Goal: Transaction & Acquisition: Purchase product/service

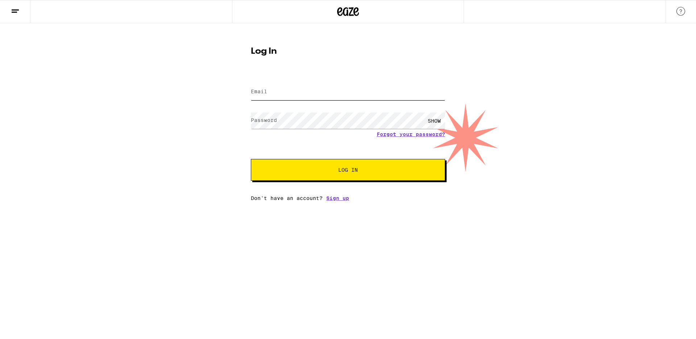
type input "[PERSON_NAME][EMAIL_ADDRESS][PERSON_NAME][DOMAIN_NAME]"
click at [358, 172] on span "Log In" at bounding box center [348, 169] width 136 height 5
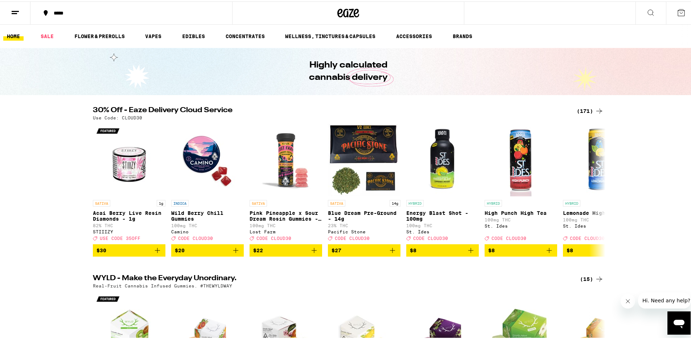
click at [595, 106] on icon at bounding box center [599, 109] width 9 height 9
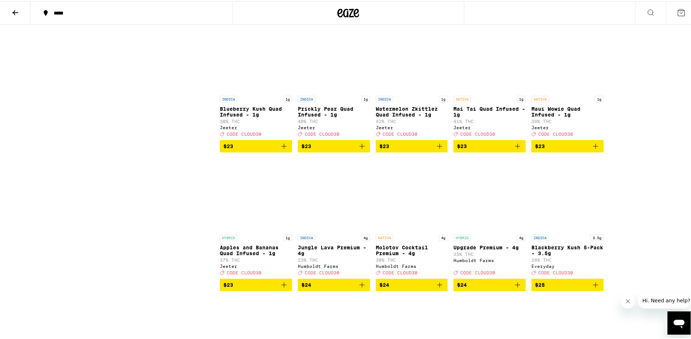
scroll to position [1622, 0]
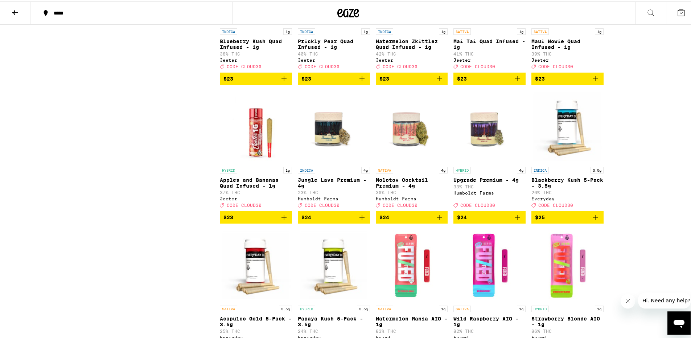
click at [250, 220] on span "$23" at bounding box center [255, 215] width 65 height 9
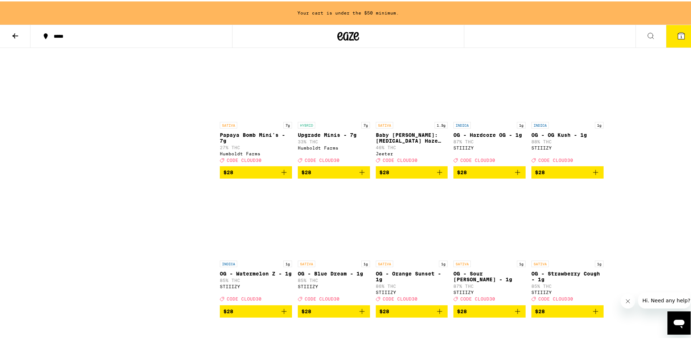
scroll to position [2167, 0]
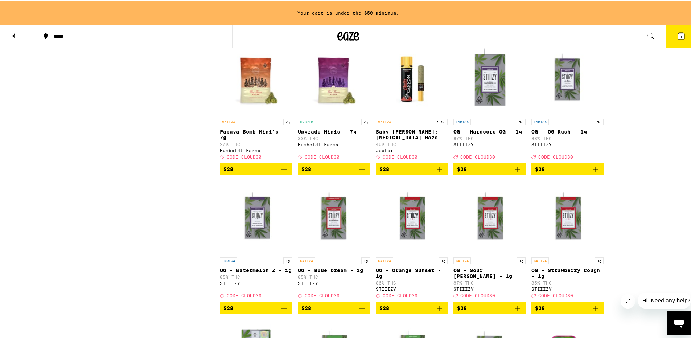
click at [440, 172] on icon "Add to bag" at bounding box center [439, 167] width 9 height 9
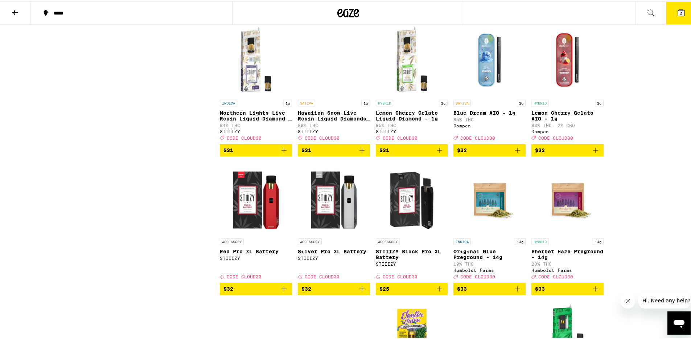
scroll to position [3029, 0]
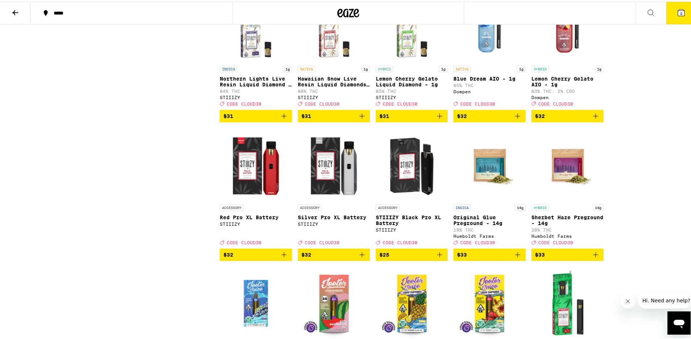
click at [517, 119] on icon "Add to bag" at bounding box center [517, 114] width 9 height 9
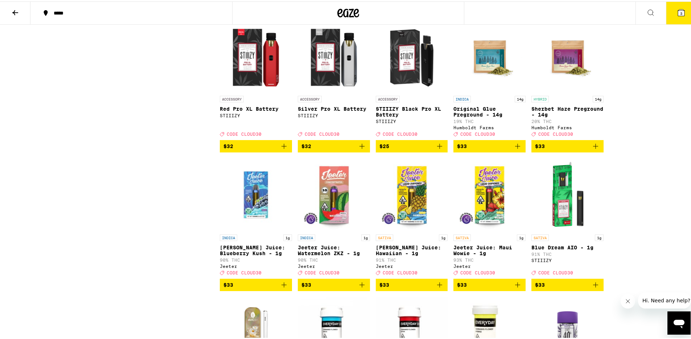
scroll to position [3145, 0]
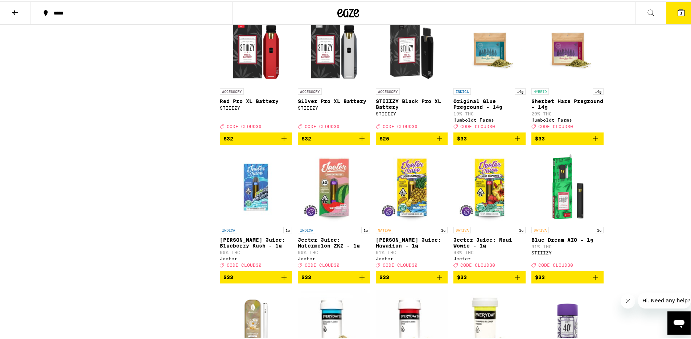
click at [595, 141] on icon "Add to bag" at bounding box center [595, 137] width 9 height 9
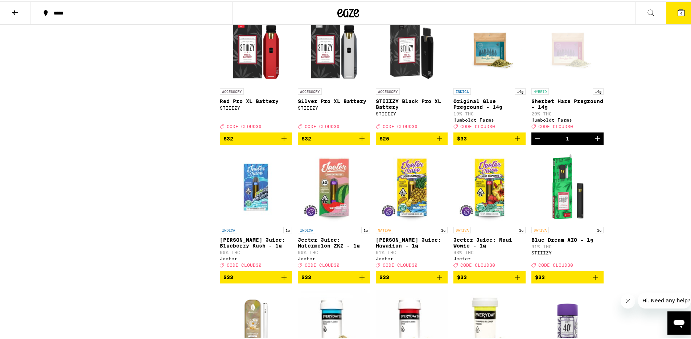
click at [671, 13] on button "4" at bounding box center [681, 11] width 30 height 22
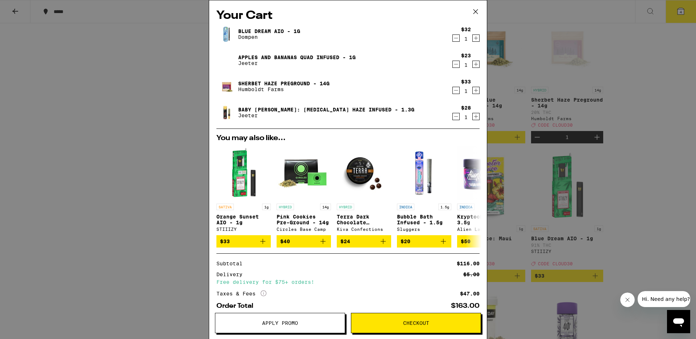
click at [285, 322] on span "Apply Promo" at bounding box center [280, 322] width 36 height 5
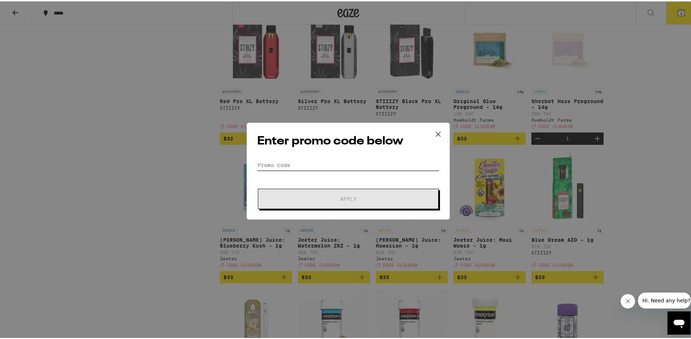
click at [288, 161] on input "Promo Code" at bounding box center [348, 163] width 182 height 11
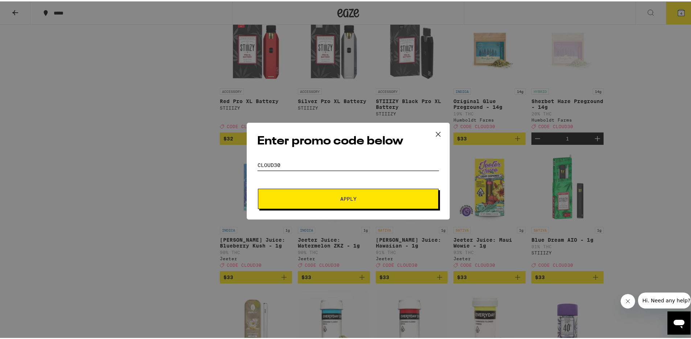
type input "cloud30"
click at [346, 201] on button "Apply" at bounding box center [348, 197] width 181 height 20
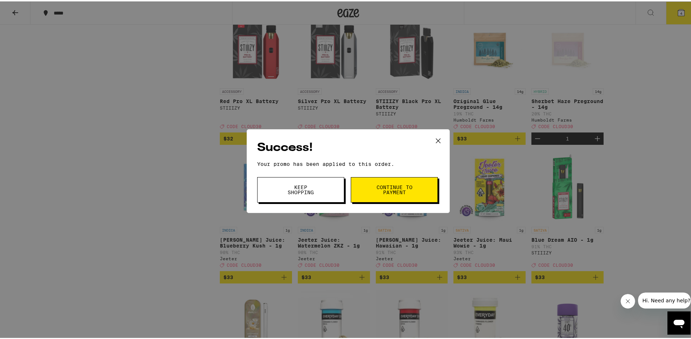
click at [400, 190] on span "Continue to payment" at bounding box center [394, 188] width 37 height 10
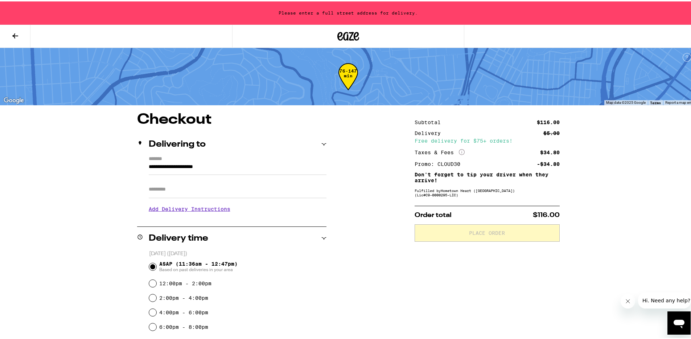
click at [93, 206] on div "**********" at bounding box center [348, 336] width 522 height 450
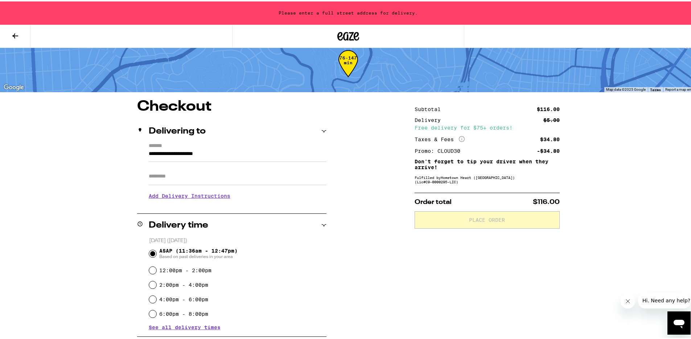
scroll to position [15, 0]
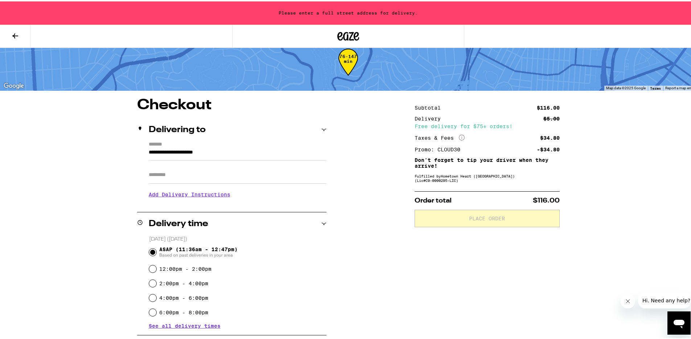
click at [168, 154] on input "**********" at bounding box center [238, 153] width 178 height 12
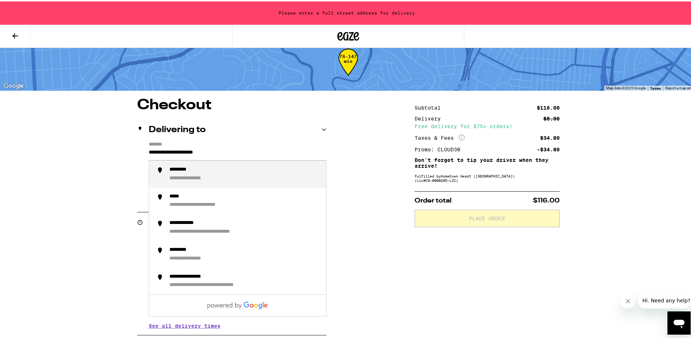
click at [233, 153] on input "**********" at bounding box center [238, 153] width 178 height 12
click at [264, 177] on div "**********" at bounding box center [244, 172] width 151 height 15
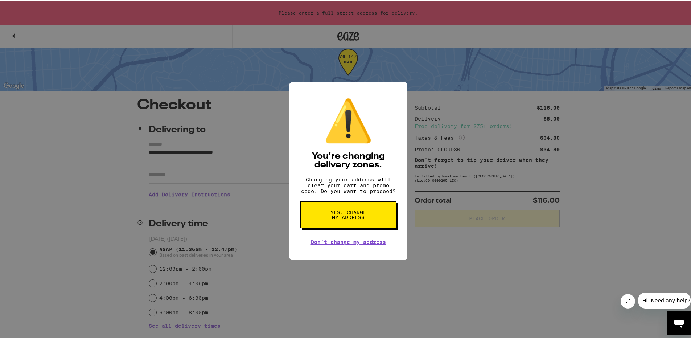
click at [320, 218] on button "Yes, change my address" at bounding box center [348, 213] width 96 height 27
type input "**********"
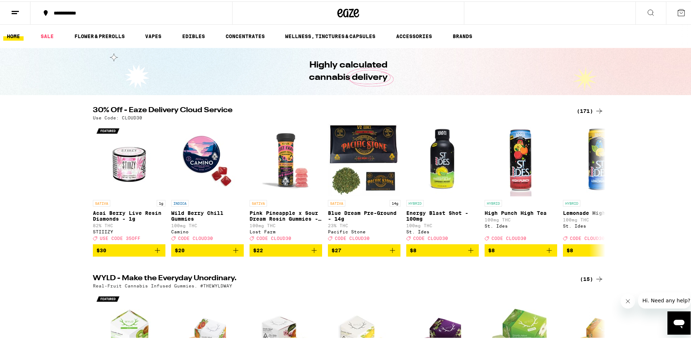
click at [679, 12] on icon at bounding box center [681, 11] width 9 height 9
click at [677, 8] on icon at bounding box center [681, 11] width 9 height 9
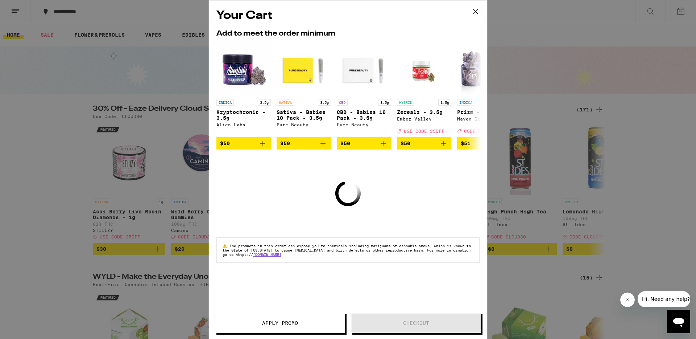
click at [479, 11] on icon at bounding box center [475, 11] width 11 height 11
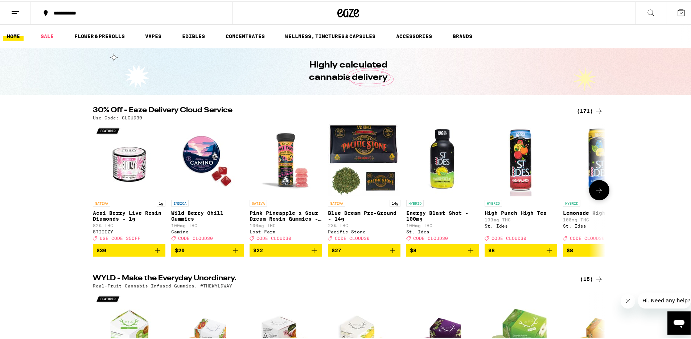
click at [595, 189] on icon at bounding box center [599, 188] width 9 height 9
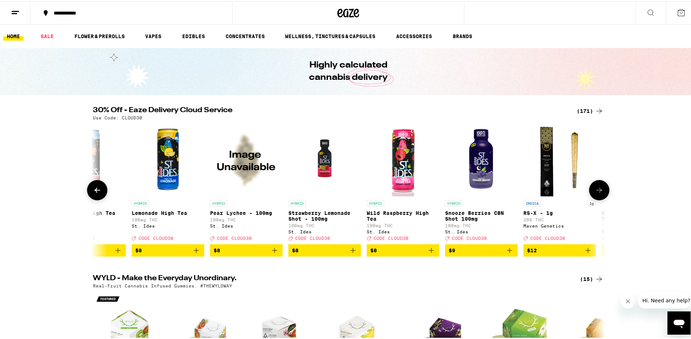
scroll to position [0, 432]
click at [595, 189] on icon at bounding box center [599, 188] width 9 height 9
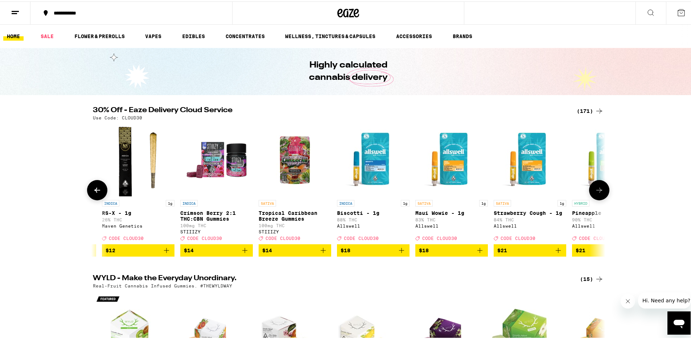
scroll to position [0, 863]
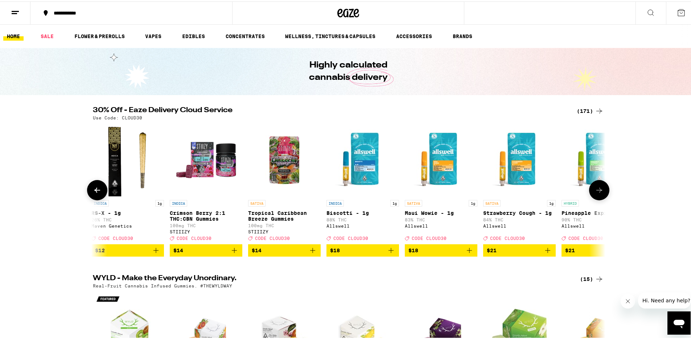
click at [595, 189] on icon at bounding box center [599, 188] width 9 height 9
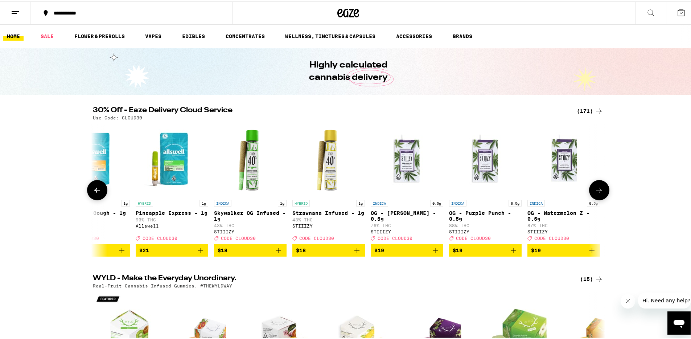
scroll to position [0, 1295]
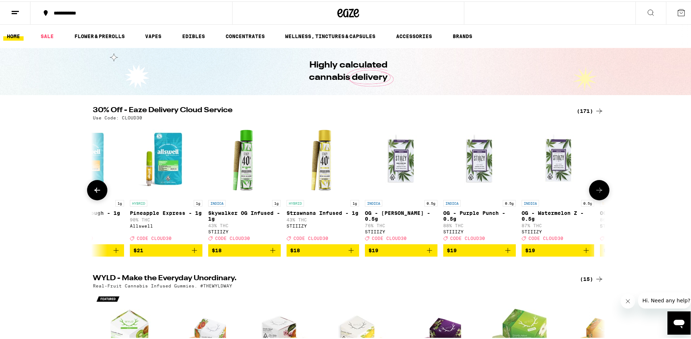
click at [311, 253] on span "$18" at bounding box center [322, 248] width 65 height 9
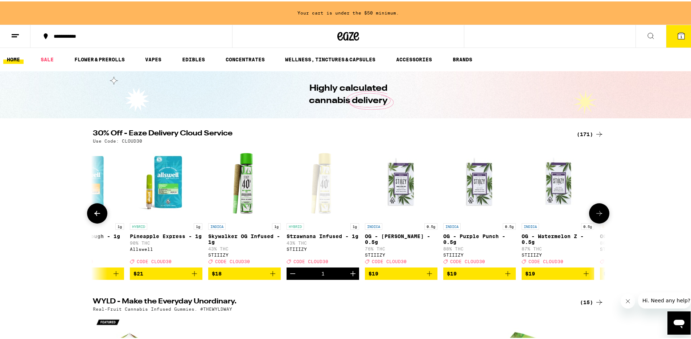
click at [597, 215] on icon at bounding box center [599, 211] width 9 height 9
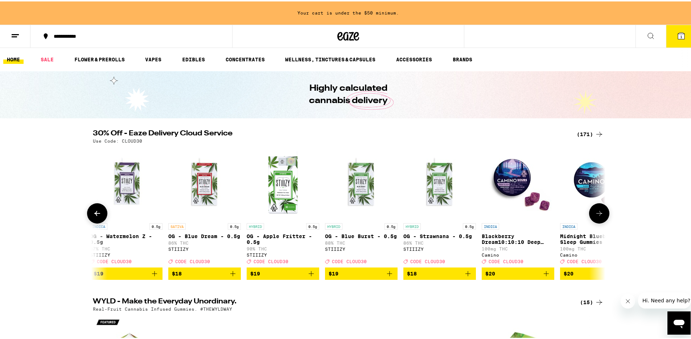
click at [597, 215] on icon at bounding box center [599, 211] width 9 height 9
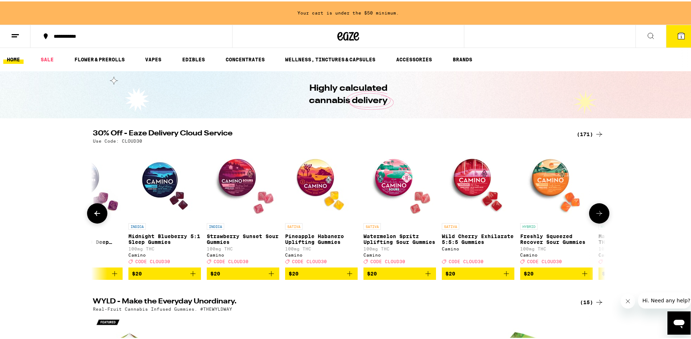
click at [597, 215] on icon at bounding box center [599, 211] width 9 height 9
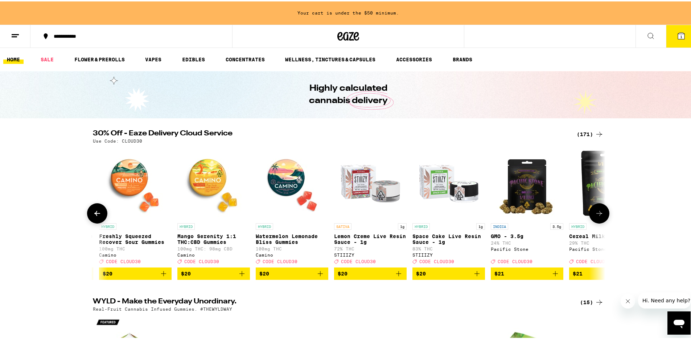
scroll to position [0, 2590]
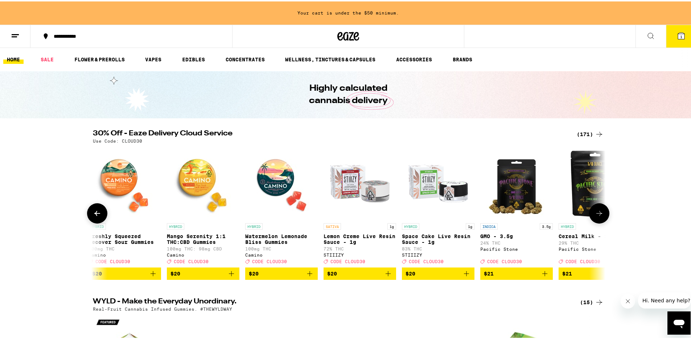
click at [597, 215] on icon at bounding box center [599, 211] width 9 height 9
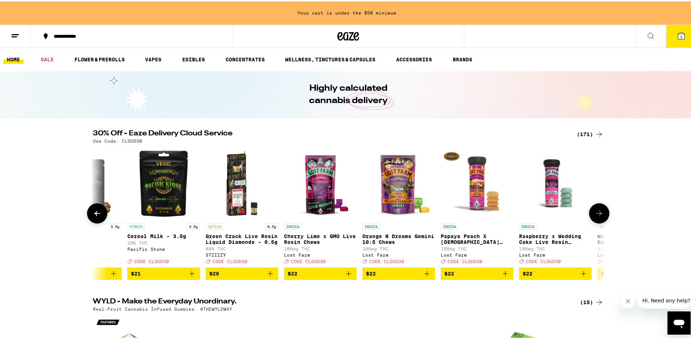
scroll to position [0, 3022]
click at [190, 276] on icon "Add to bag" at bounding box center [191, 272] width 9 height 9
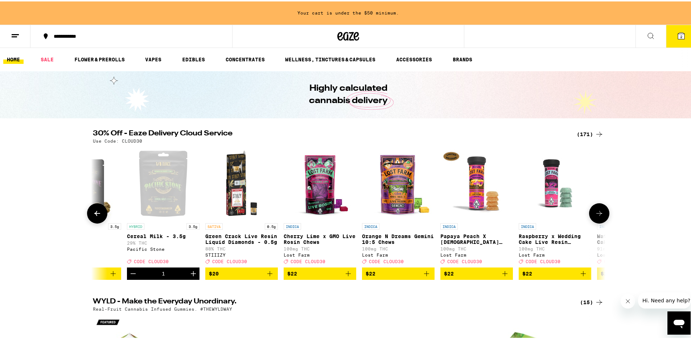
click at [597, 214] on icon at bounding box center [599, 211] width 6 height 5
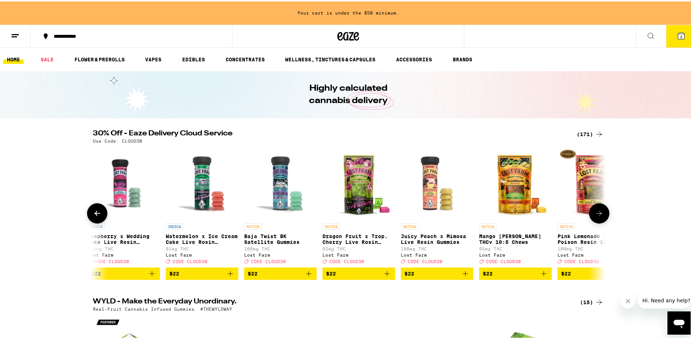
scroll to position [0, 3453]
click at [597, 214] on icon at bounding box center [599, 211] width 6 height 5
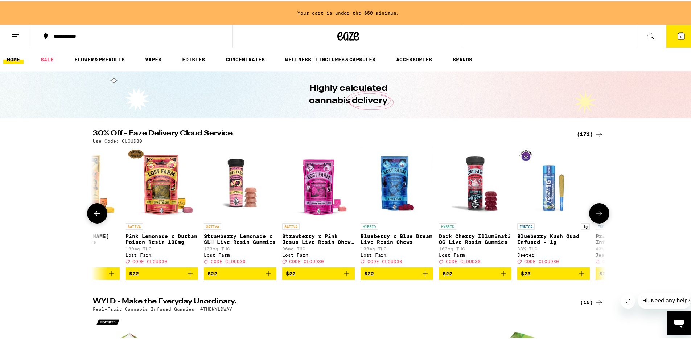
click at [597, 214] on icon at bounding box center [599, 211] width 6 height 5
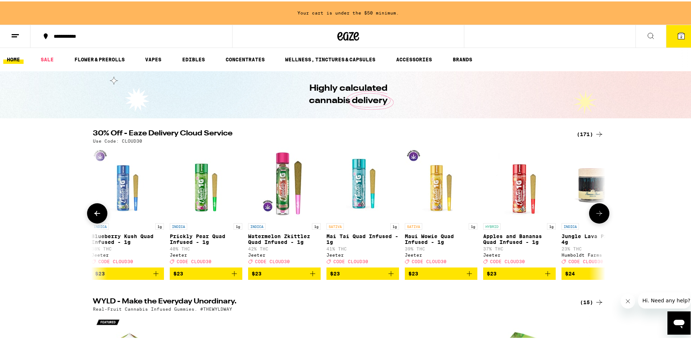
scroll to position [0, 4317]
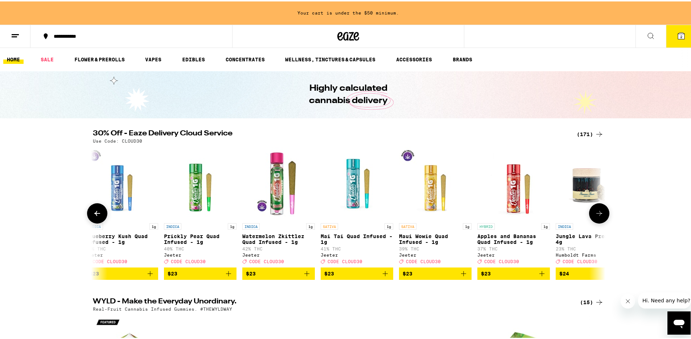
click at [305, 276] on icon "Add to bag" at bounding box center [307, 272] width 9 height 9
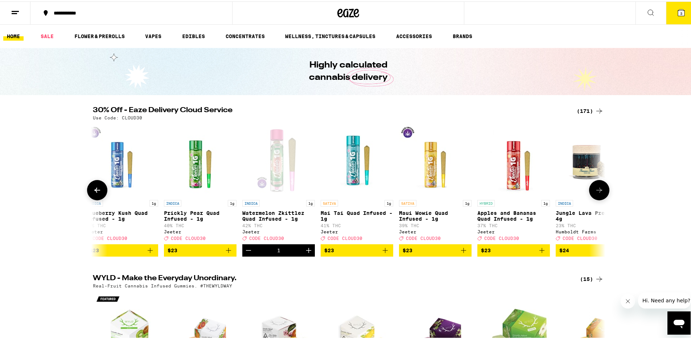
click at [591, 193] on button at bounding box center [599, 188] width 20 height 20
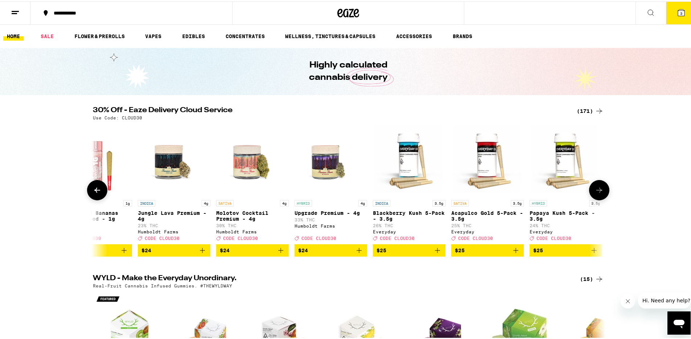
scroll to position [0, 4748]
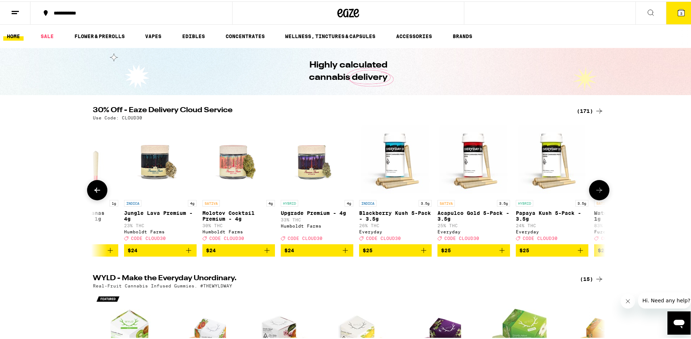
click at [591, 193] on button at bounding box center [599, 188] width 20 height 20
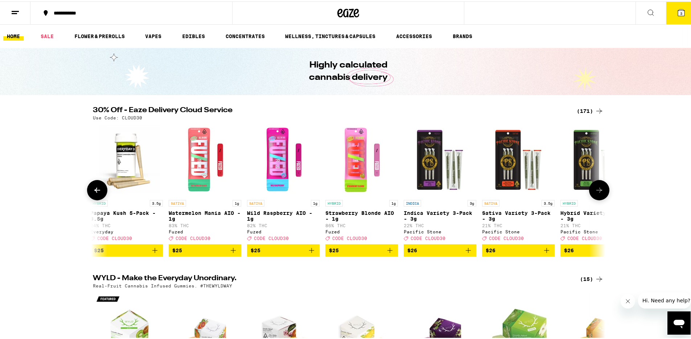
scroll to position [0, 5180]
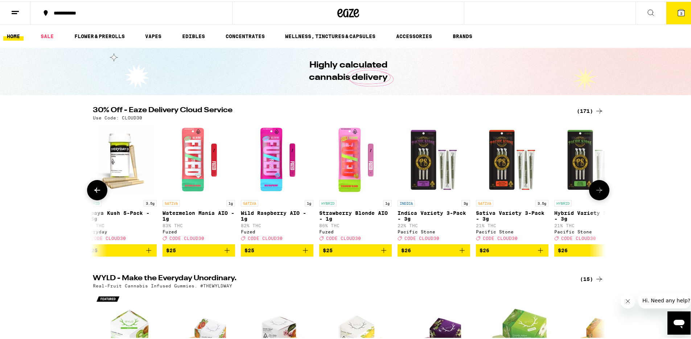
click at [591, 193] on button at bounding box center [599, 188] width 20 height 20
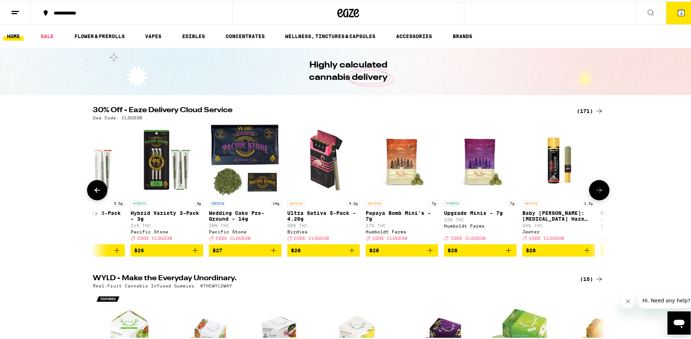
scroll to position [0, 5612]
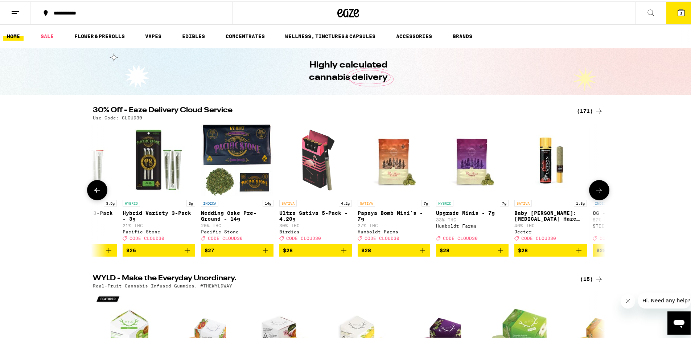
click at [262, 252] on icon "Add to bag" at bounding box center [265, 248] width 9 height 9
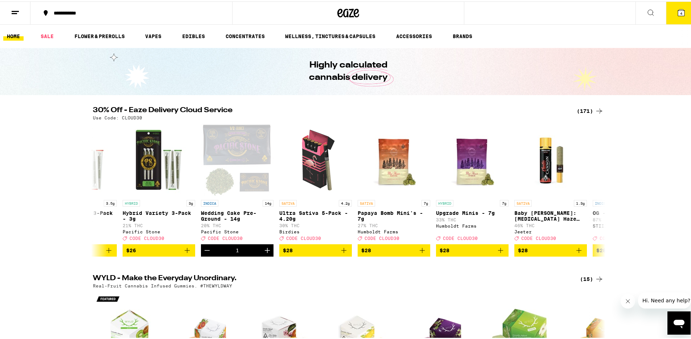
click at [679, 15] on icon at bounding box center [681, 11] width 9 height 9
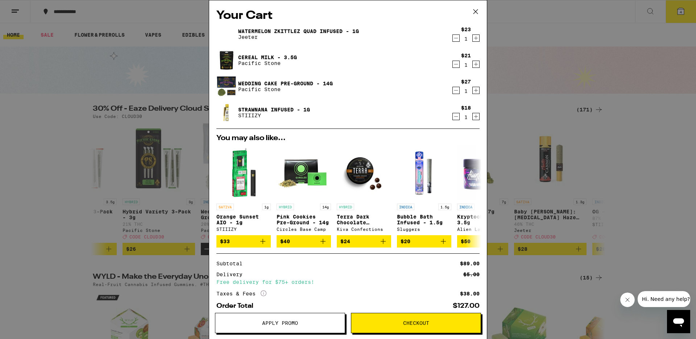
click at [294, 318] on button "Apply Promo" at bounding box center [280, 323] width 130 height 20
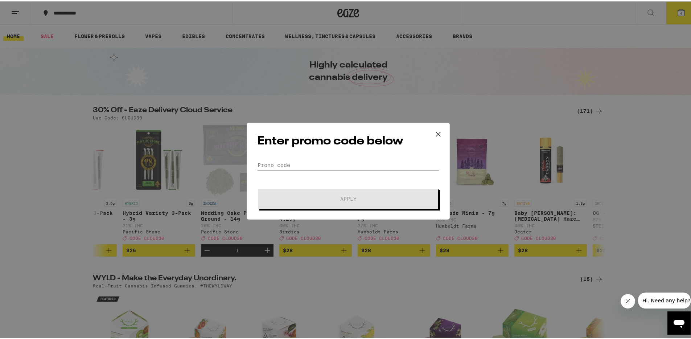
click at [339, 165] on input "Promo Code" at bounding box center [348, 163] width 182 height 11
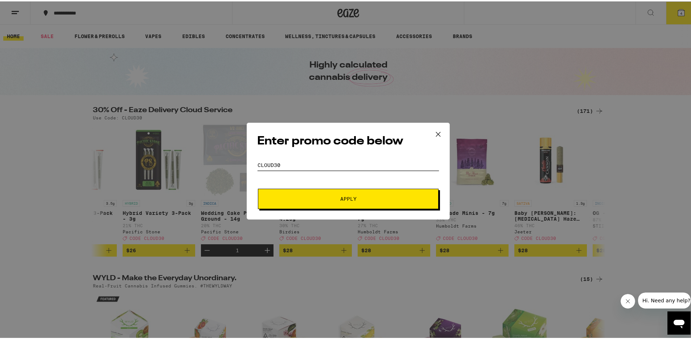
type input "cloud30"
click at [359, 201] on button "Apply" at bounding box center [348, 197] width 181 height 20
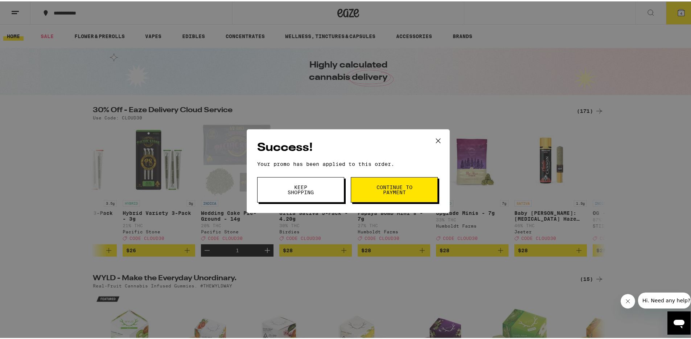
click at [400, 179] on button "Continue to payment" at bounding box center [394, 188] width 87 height 25
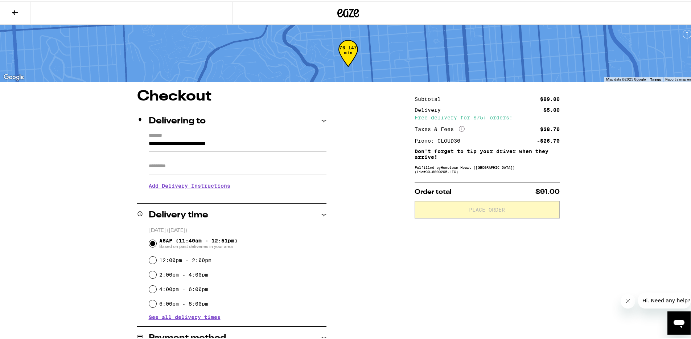
click at [375, 238] on div "**********" at bounding box center [348, 313] width 522 height 450
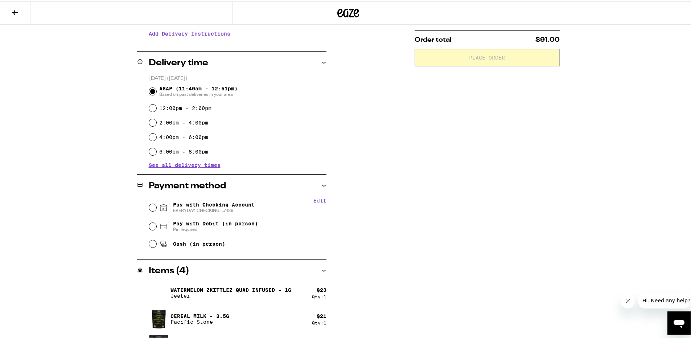
scroll to position [160, 0]
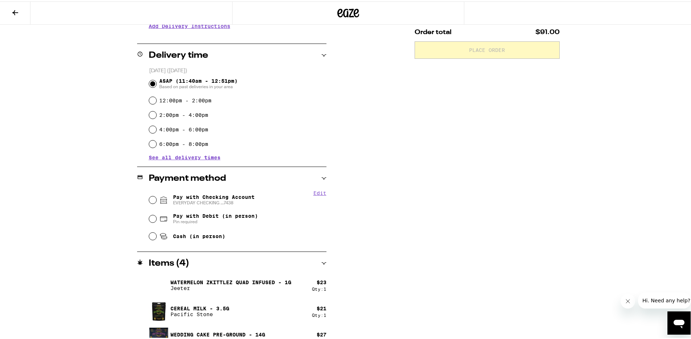
click at [235, 197] on span "Pay with Checking Account EVERYDAY CHECKING ...7438" at bounding box center [214, 199] width 82 height 12
click at [156, 197] on input "Pay with Checking Account EVERYDAY CHECKING ...7438" at bounding box center [152, 198] width 7 height 7
radio input "true"
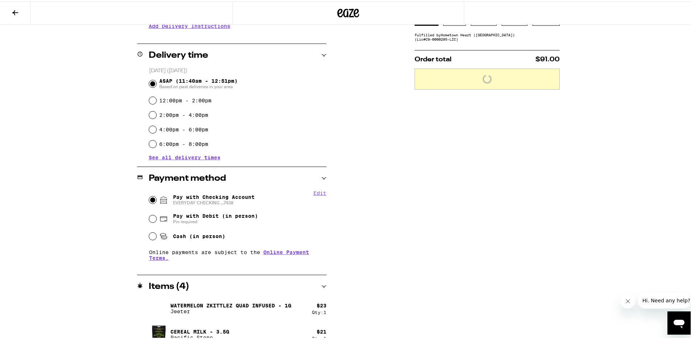
click at [366, 238] on div "**********" at bounding box center [348, 164] width 522 height 473
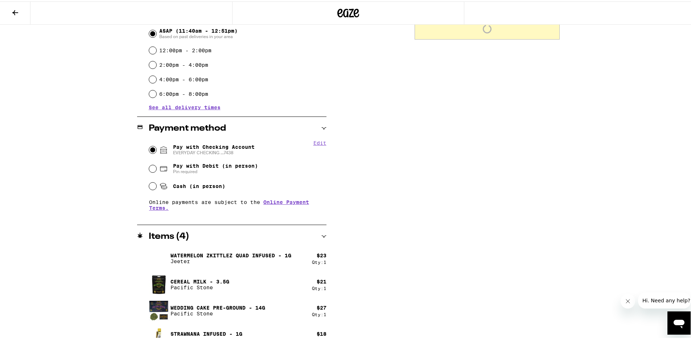
scroll to position [222, 0]
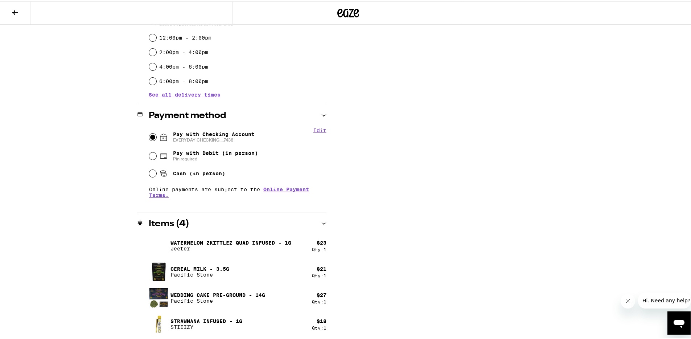
click at [210, 174] on span "Cash (in person)" at bounding box center [199, 172] width 52 height 6
click at [156, 174] on input "Cash (in person)" at bounding box center [152, 171] width 7 height 7
radio input "true"
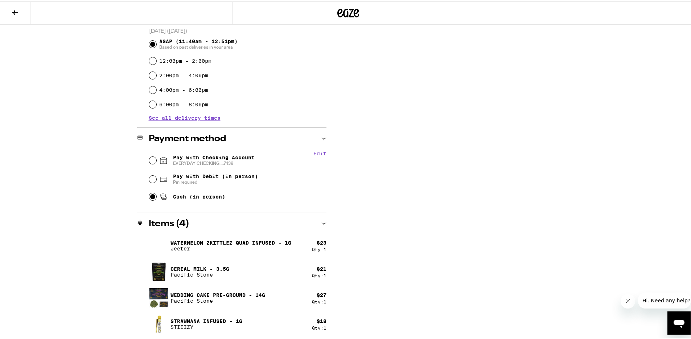
scroll to position [199, 0]
click at [381, 235] on div "**********" at bounding box center [348, 114] width 522 height 450
click at [219, 155] on span "Pay with Checking Account EVERYDAY CHECKING ...7438" at bounding box center [214, 159] width 82 height 12
click at [156, 155] on input "Pay with Checking Account EVERYDAY CHECKING ...7438" at bounding box center [152, 158] width 7 height 7
radio input "true"
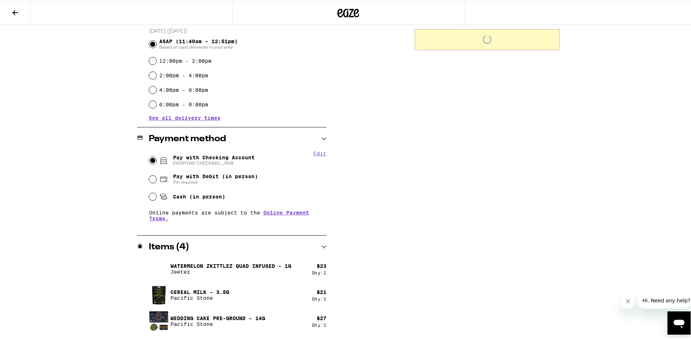
click at [377, 251] on div "**********" at bounding box center [348, 125] width 522 height 473
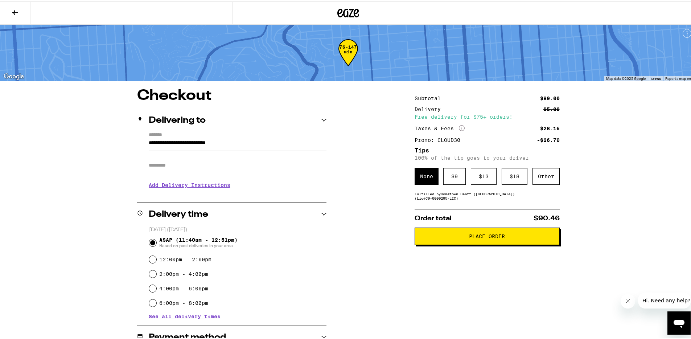
scroll to position [0, 0]
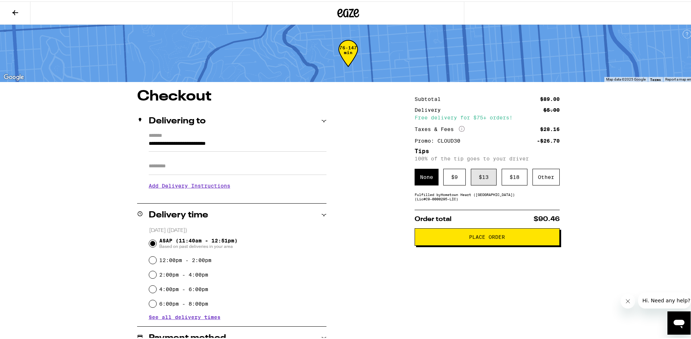
click at [477, 177] on div "$ 13" at bounding box center [484, 175] width 26 height 17
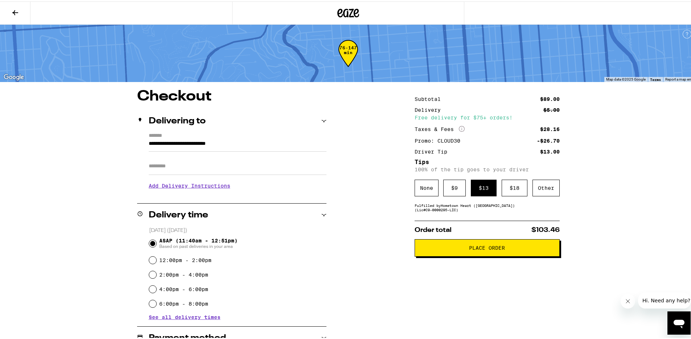
click at [480, 249] on span "Place Order" at bounding box center [487, 246] width 36 height 5
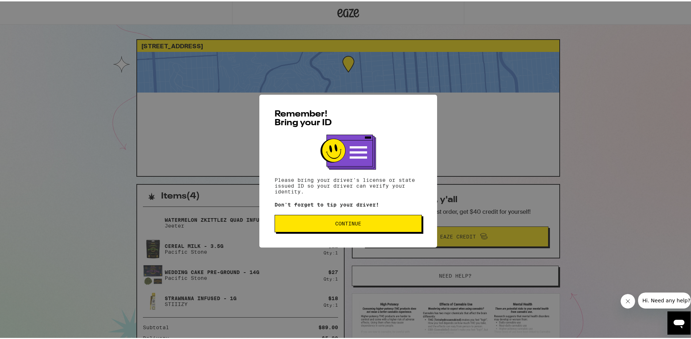
click at [338, 221] on span "Continue" at bounding box center [348, 221] width 26 height 5
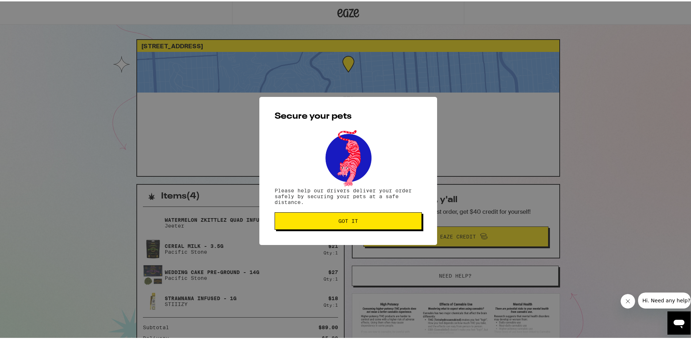
click at [338, 221] on span "Got it" at bounding box center [348, 219] width 20 height 5
